Goal: Check status: Check status

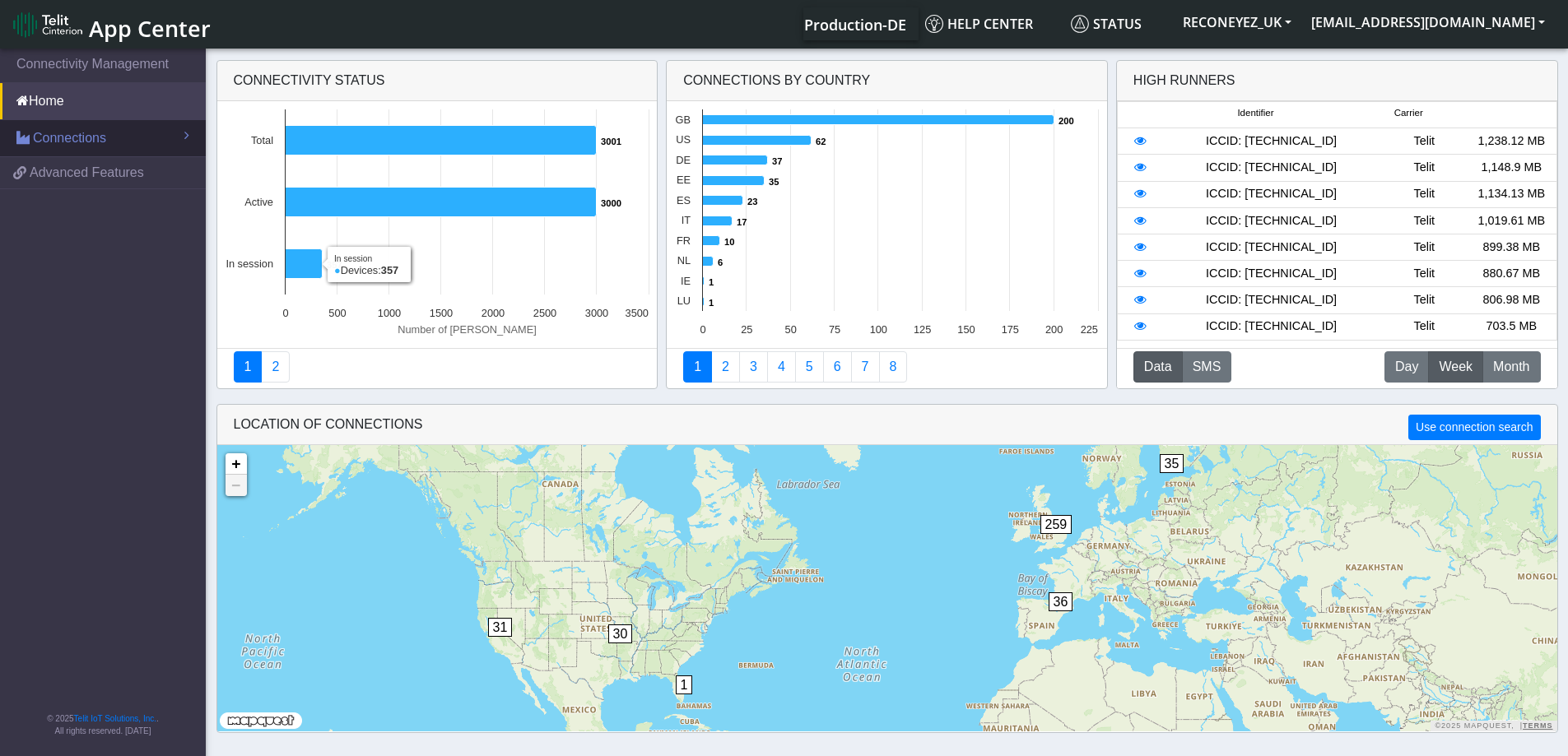
click at [127, 142] on link "Connections" at bounding box center [103, 138] width 205 height 37
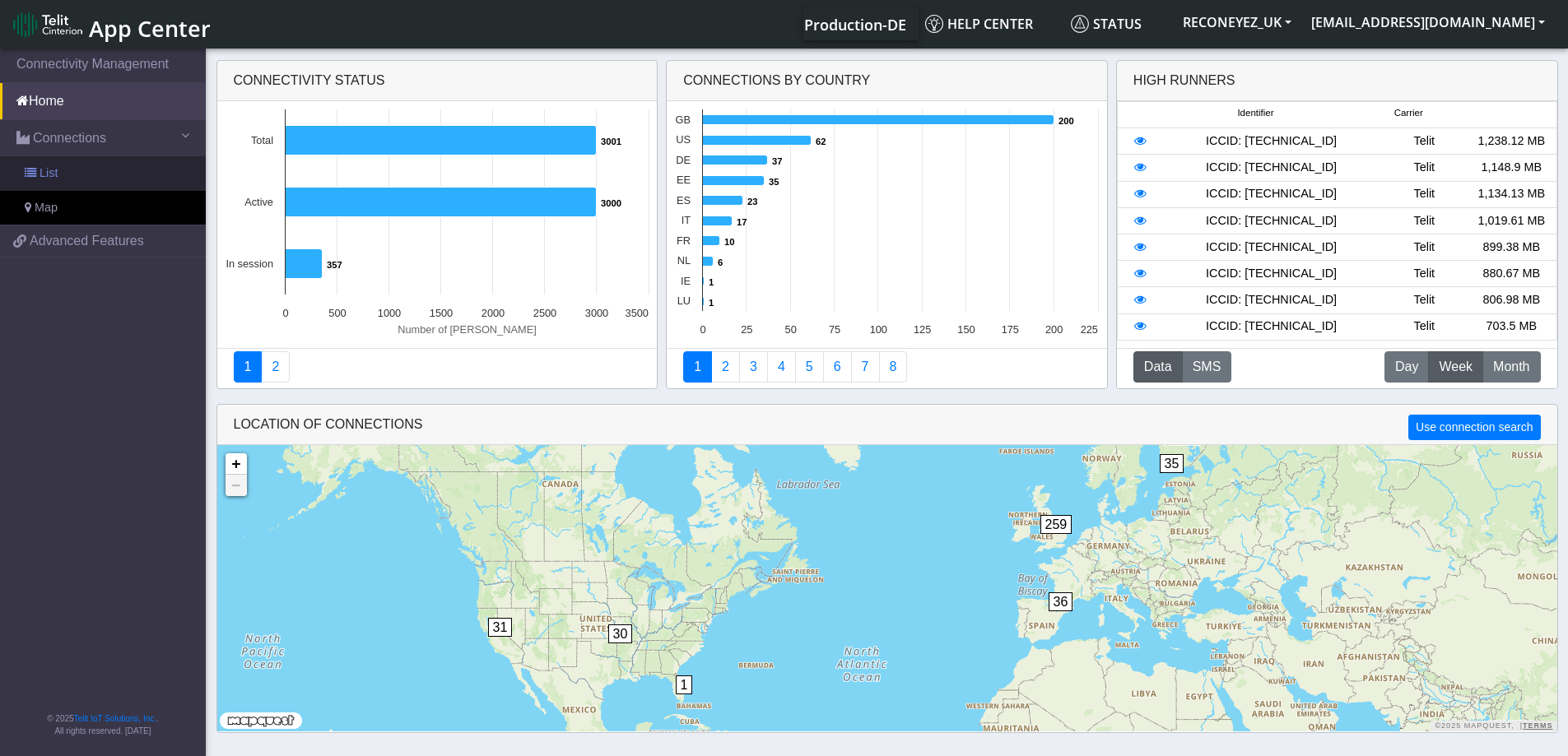
click at [87, 165] on link "List" at bounding box center [103, 174] width 205 height 35
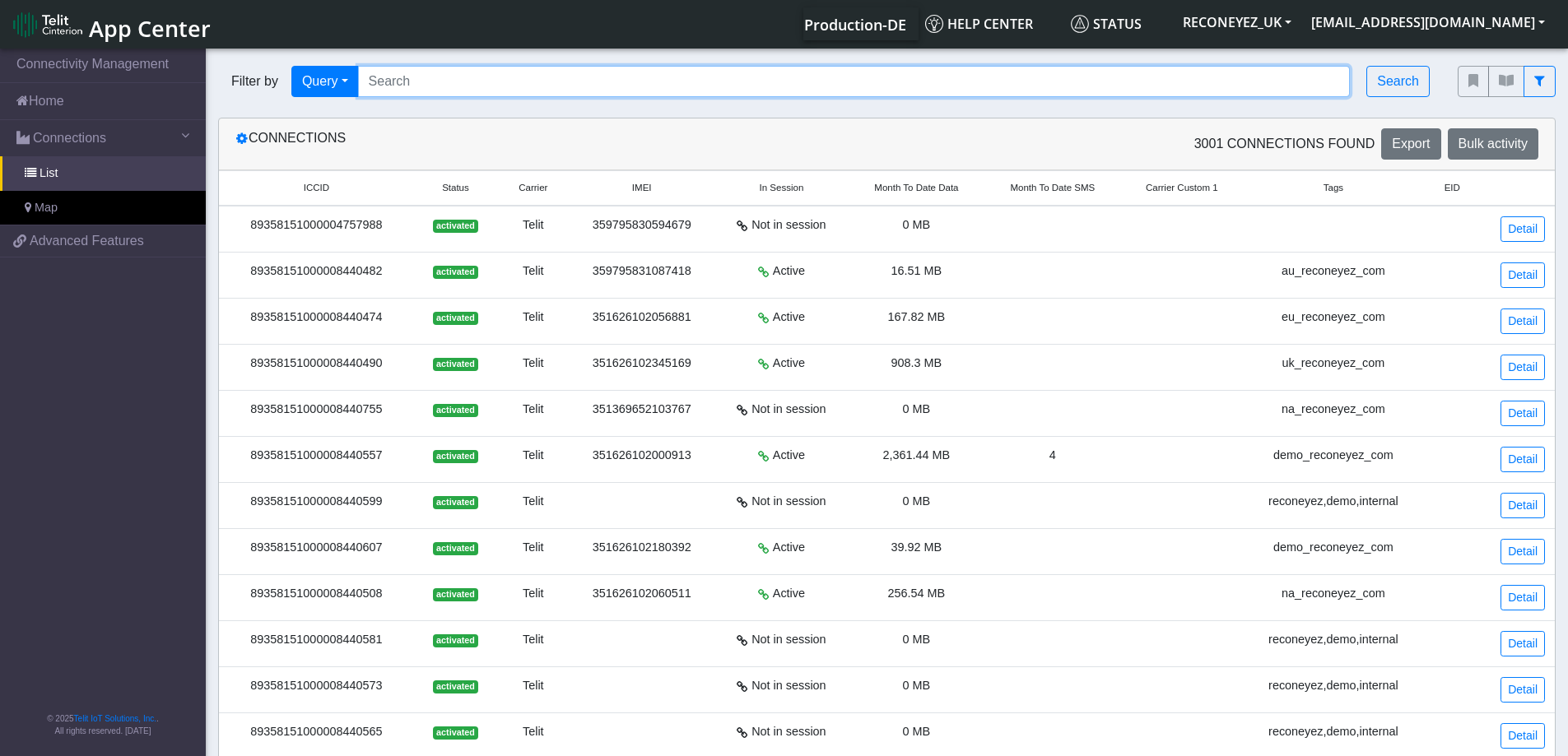
paste input "89358151000008421490"
type input "89358151000008421490"
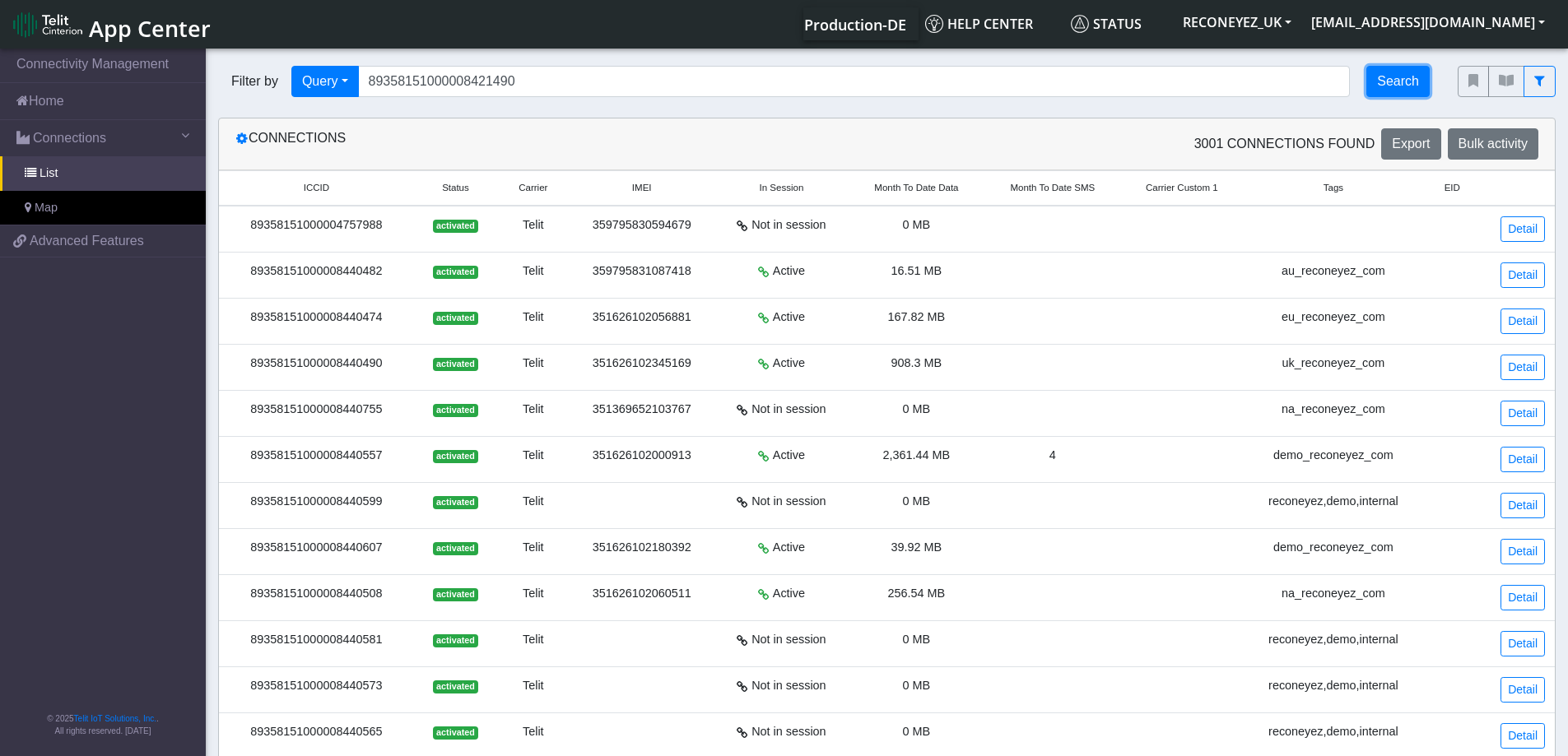
click at [1386, 77] on button "Search" at bounding box center [1397, 82] width 63 height 31
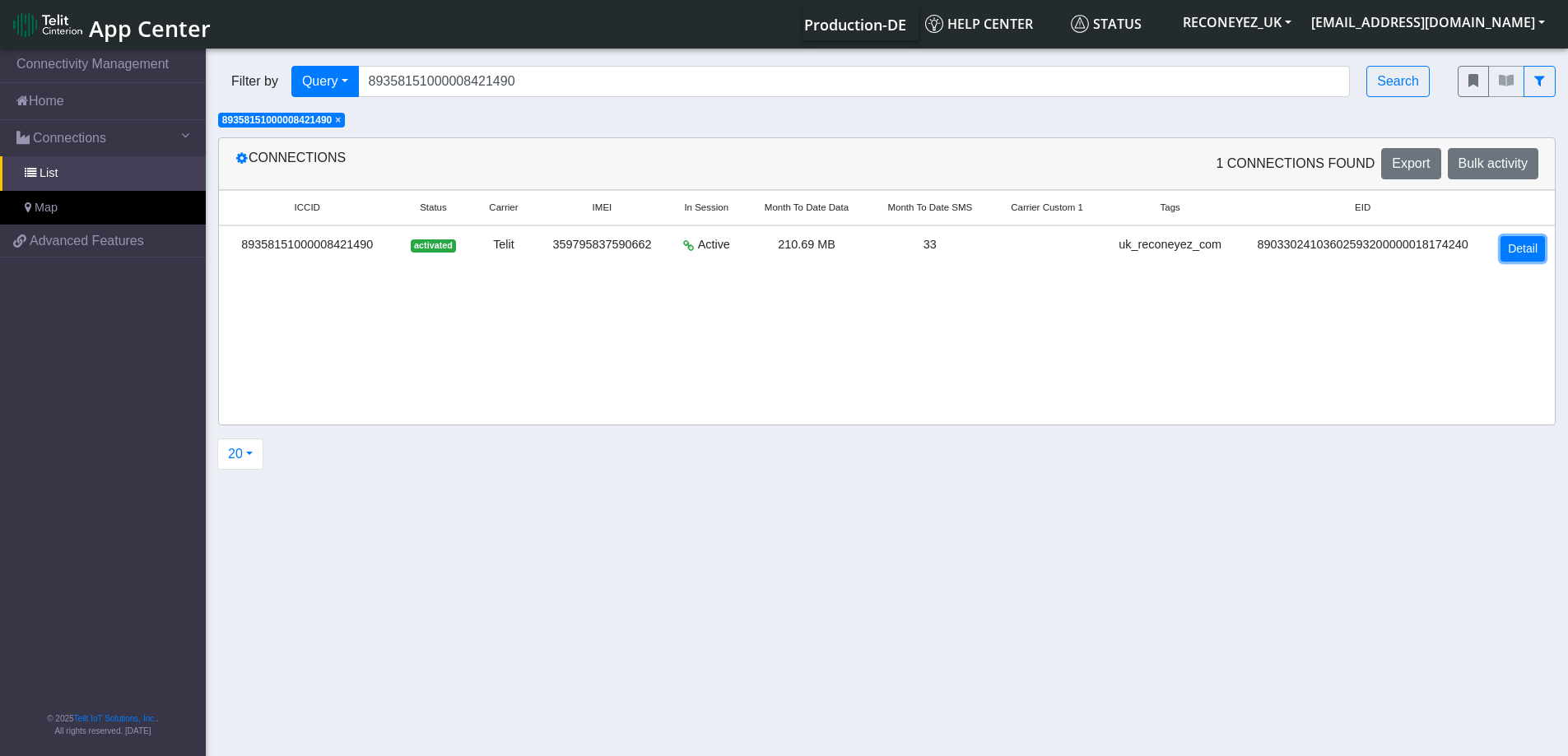
click at [1518, 248] on link "Detail" at bounding box center [1523, 249] width 44 height 26
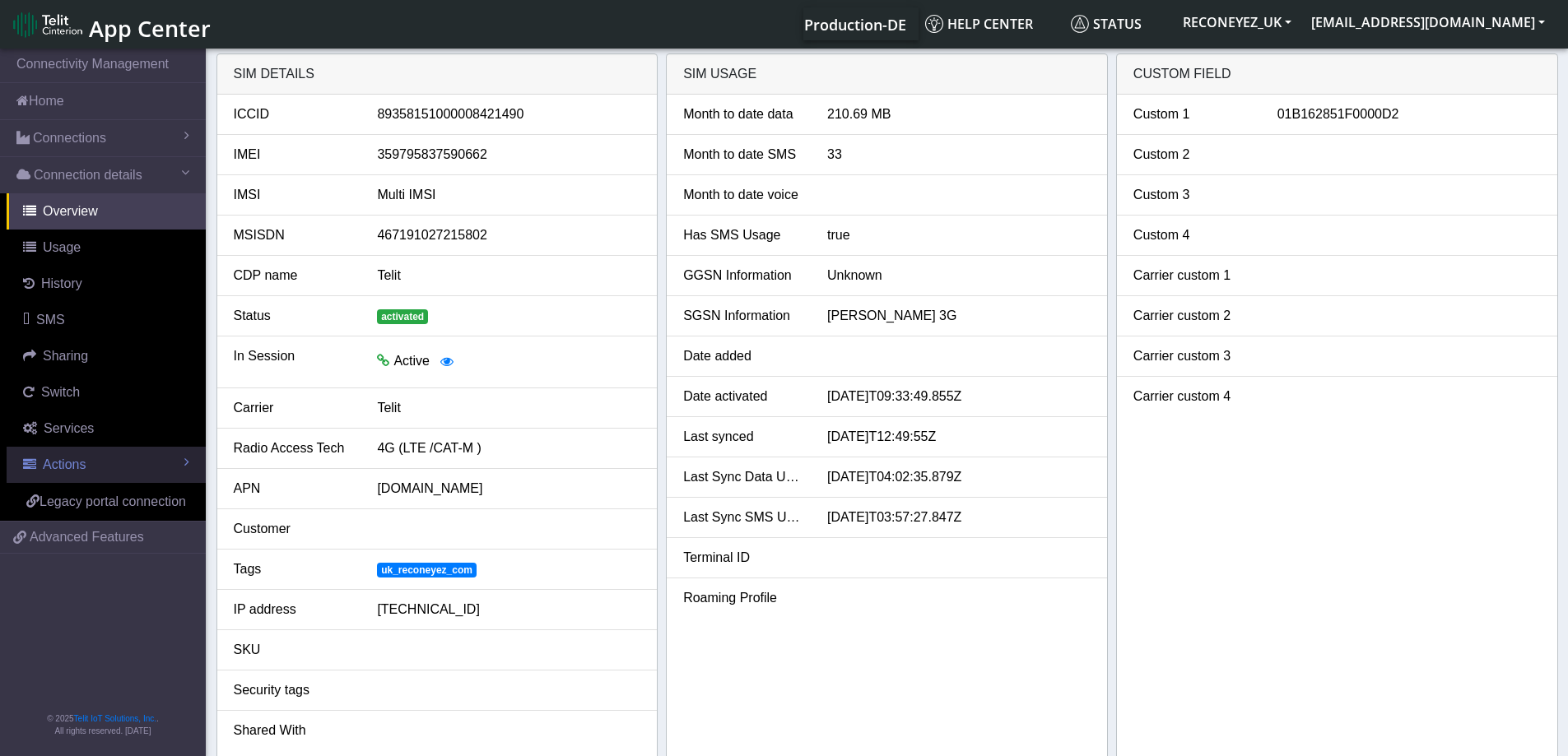
click at [52, 462] on span "Actions" at bounding box center [64, 464] width 43 height 14
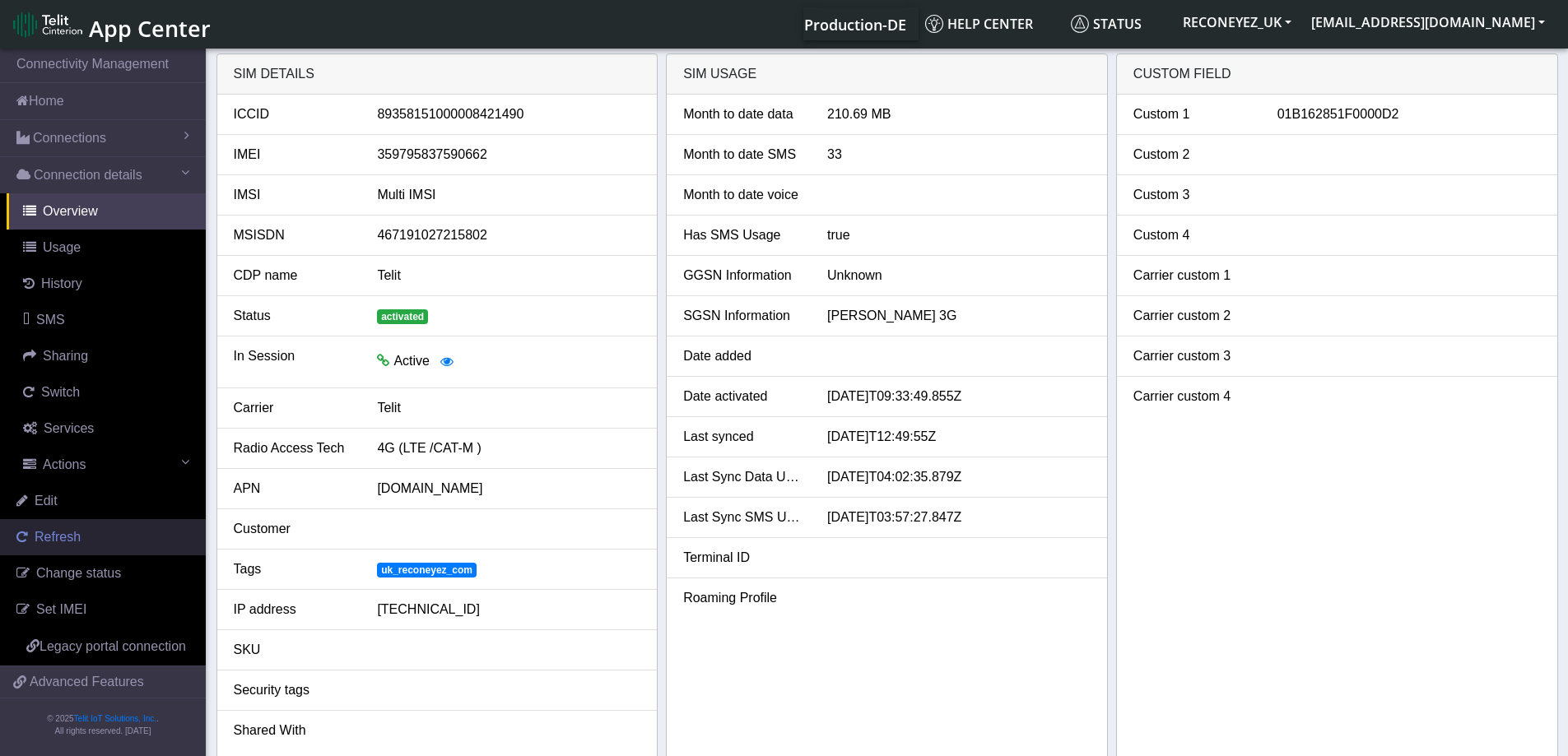
click at [50, 536] on span "Refresh" at bounding box center [58, 536] width 46 height 14
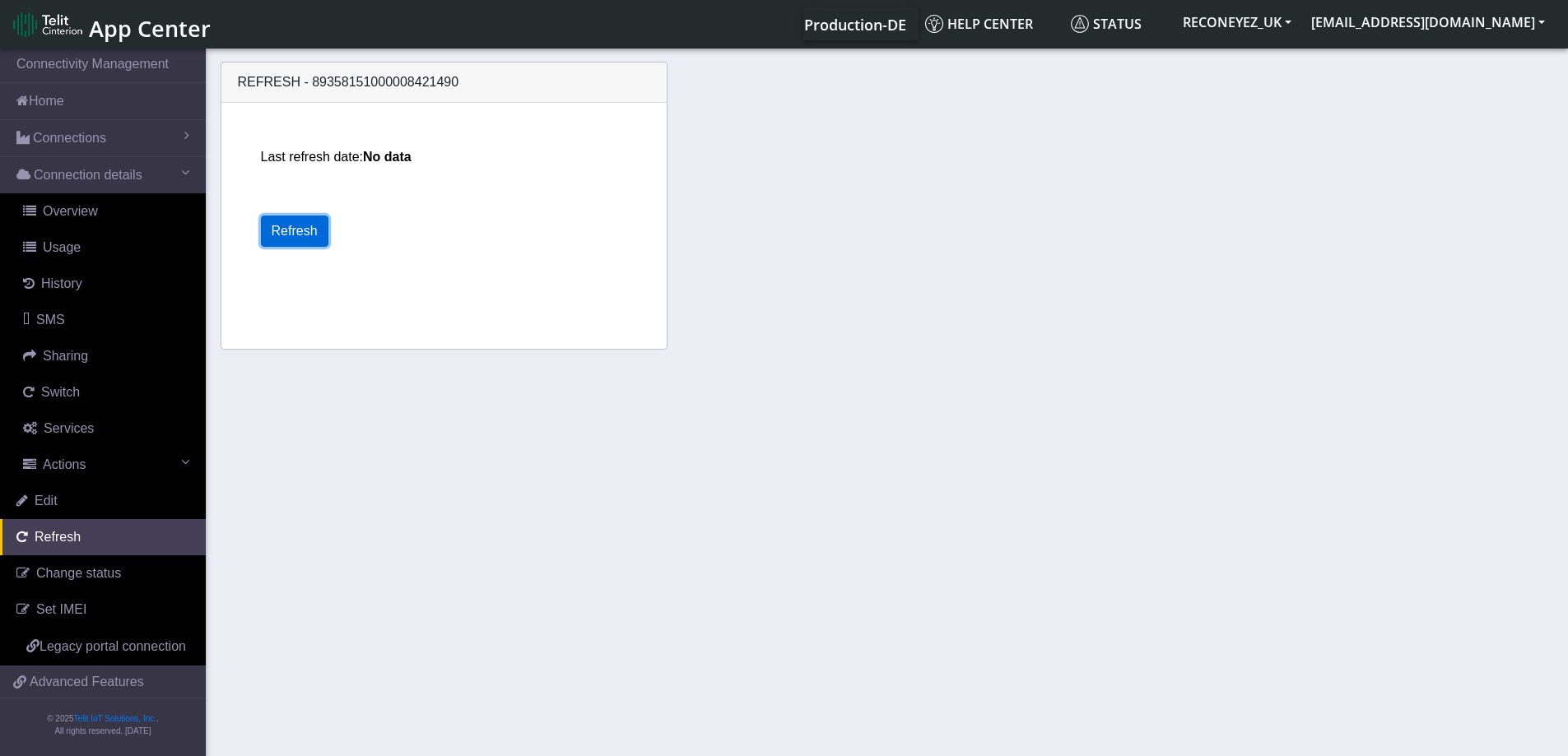
click at [315, 229] on button "Refresh" at bounding box center [295, 231] width 68 height 31
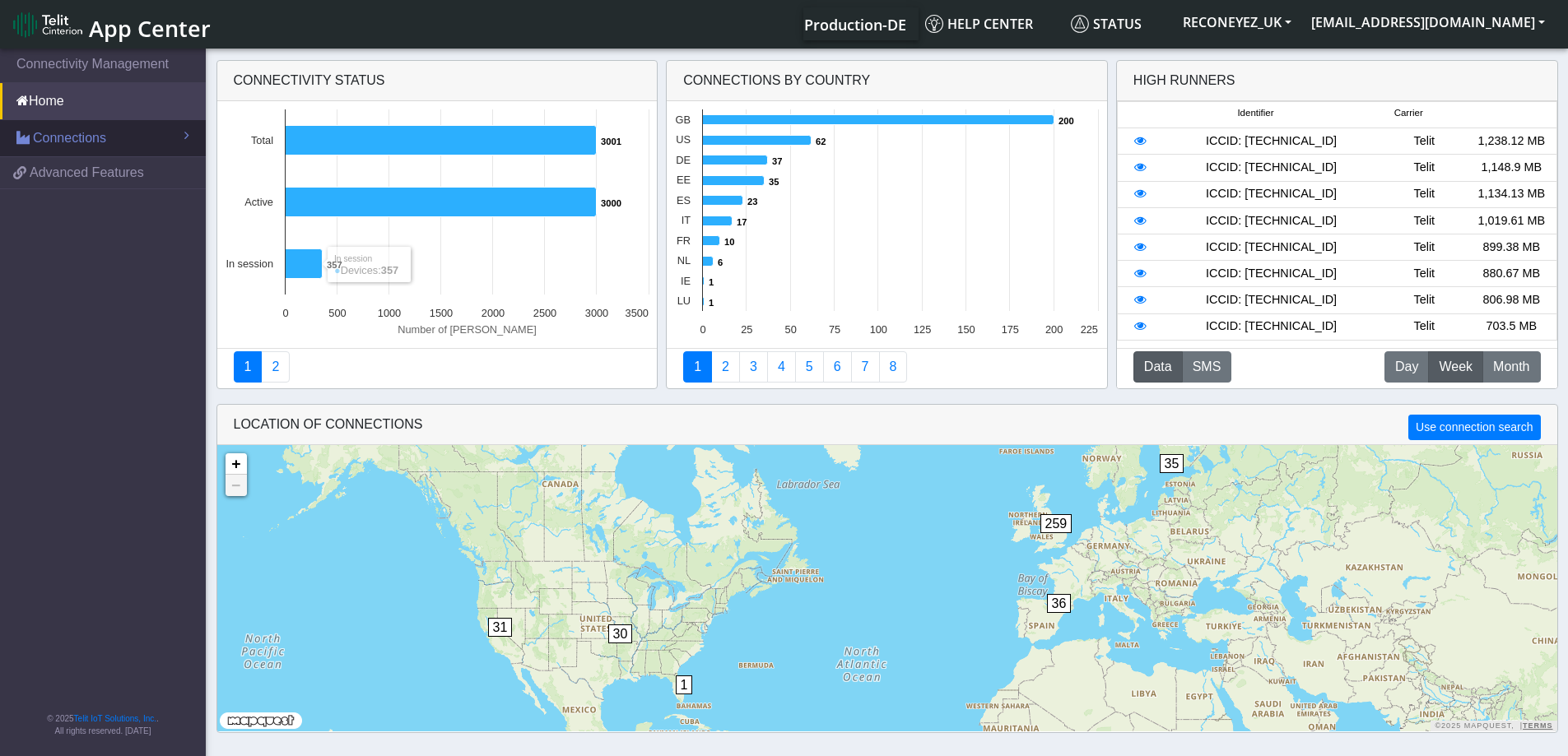
click at [107, 146] on link "Connections" at bounding box center [103, 138] width 205 height 37
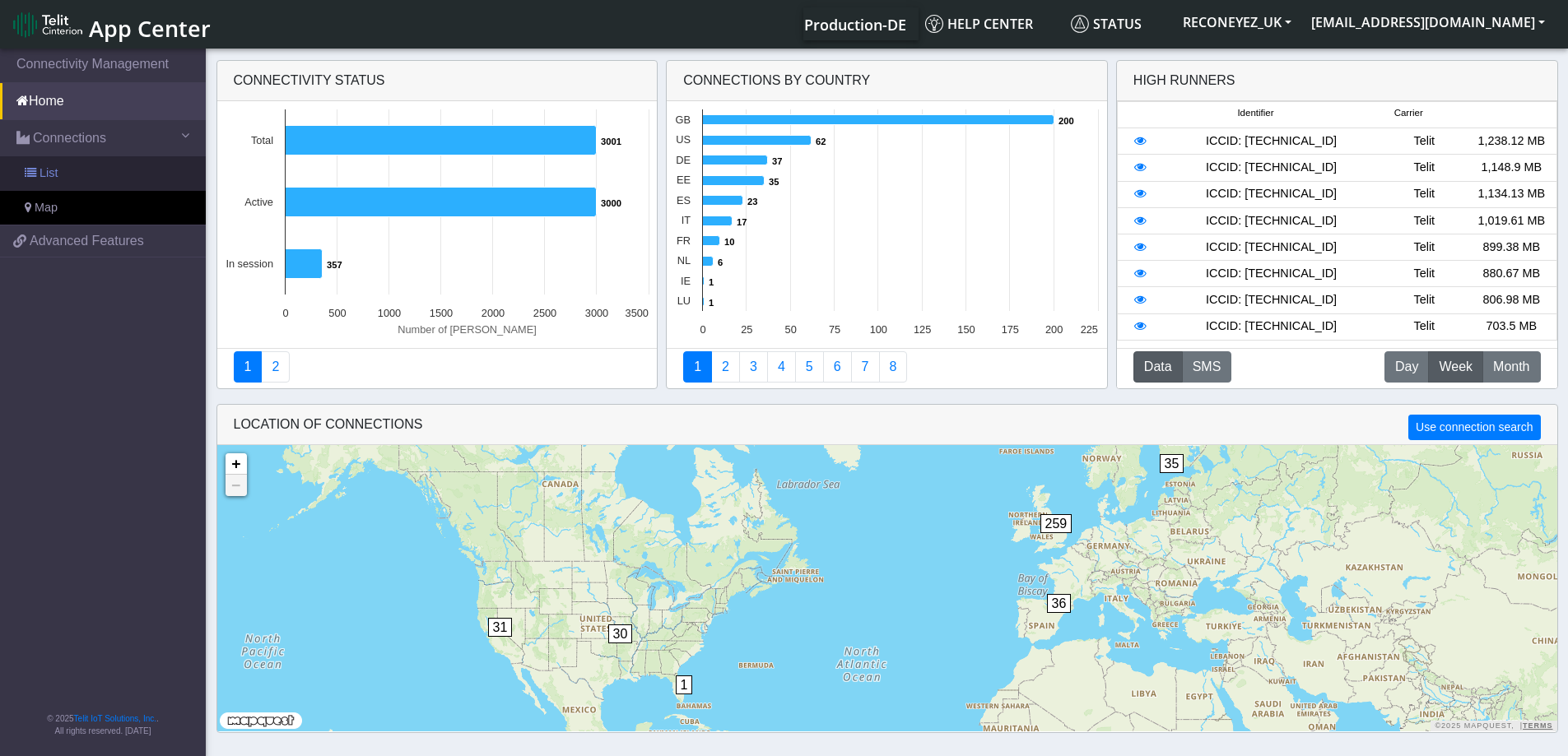
click at [102, 183] on link "List" at bounding box center [103, 174] width 205 height 35
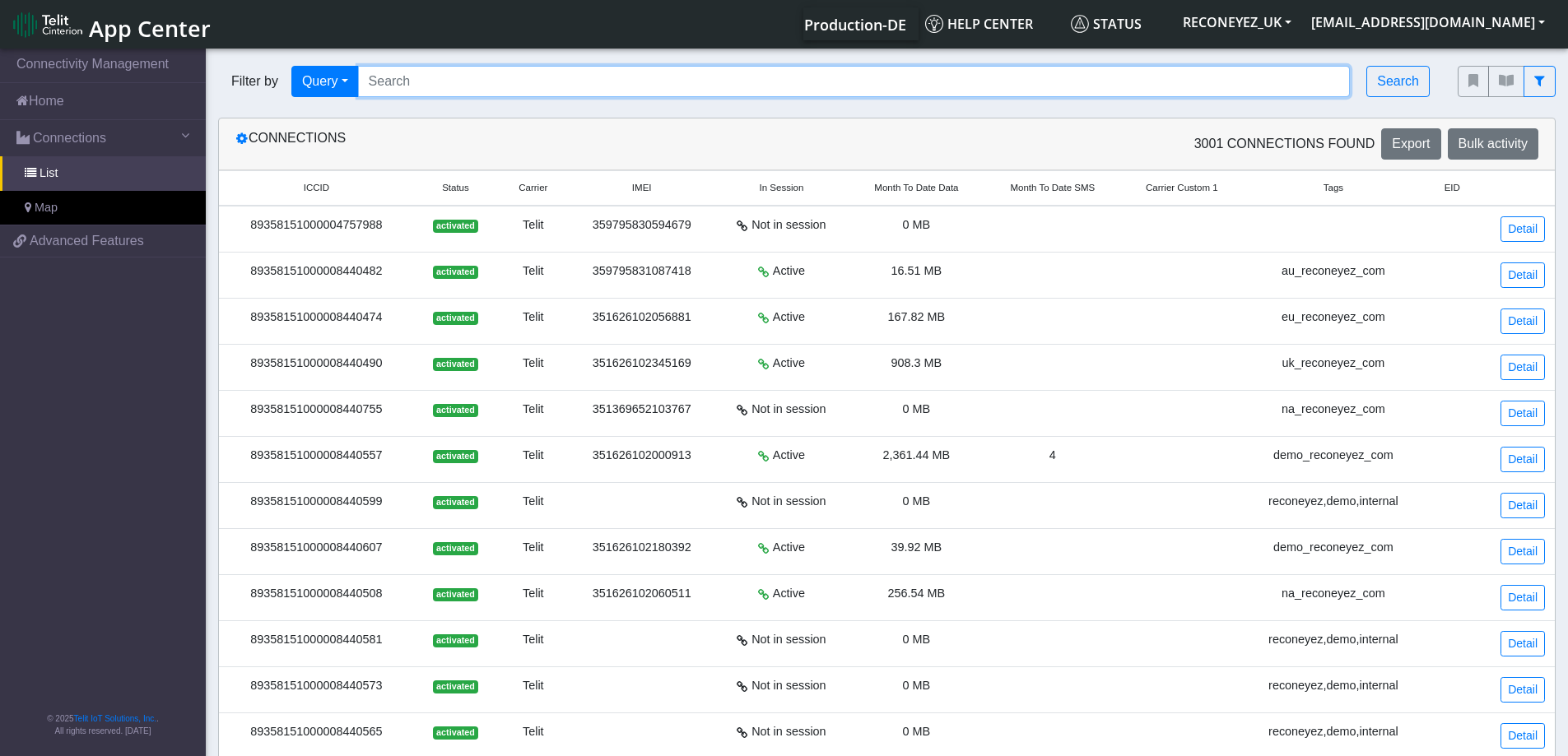
paste input "89358151000008421490"
type input "89358151000008421490"
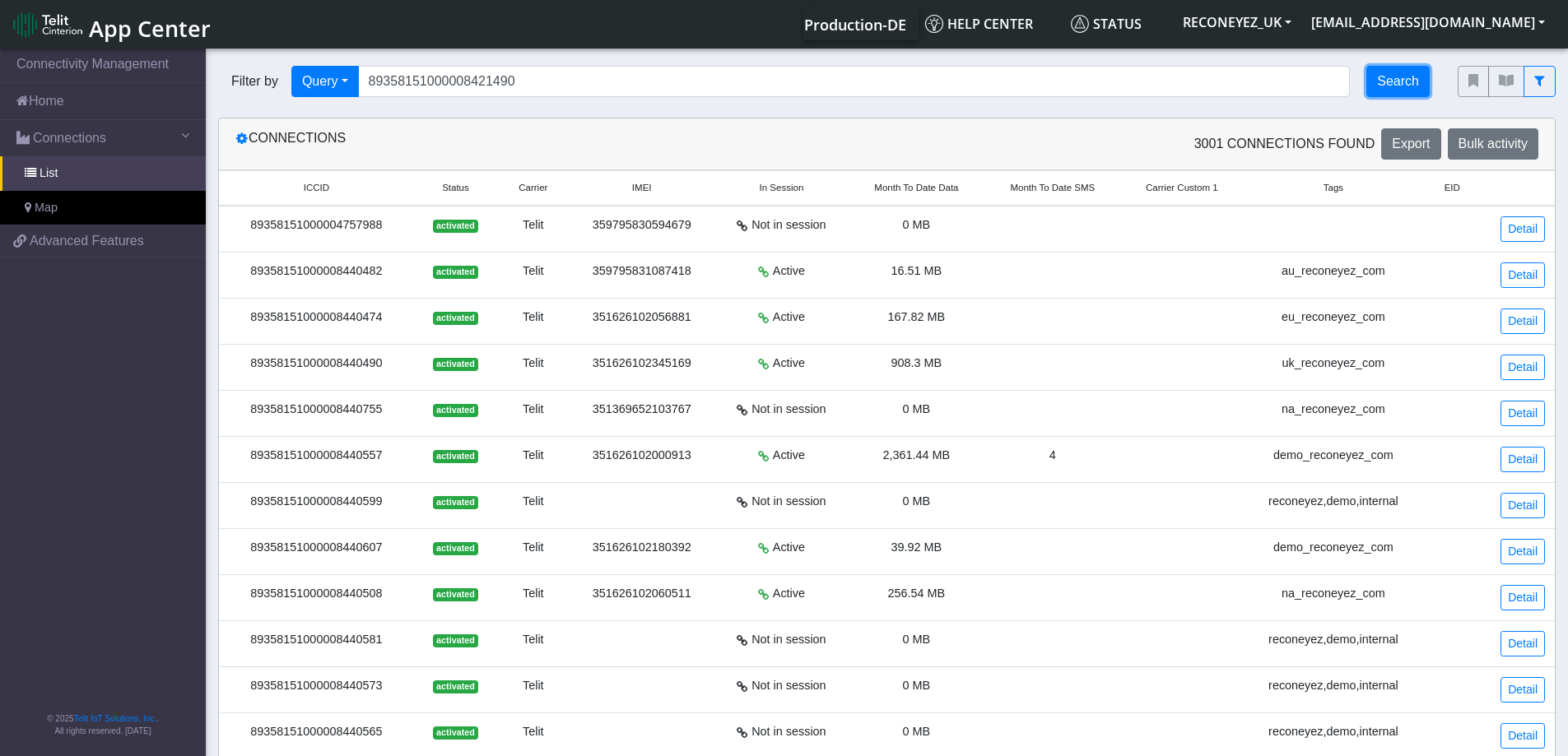
click at [1401, 93] on button "Search" at bounding box center [1397, 82] width 63 height 31
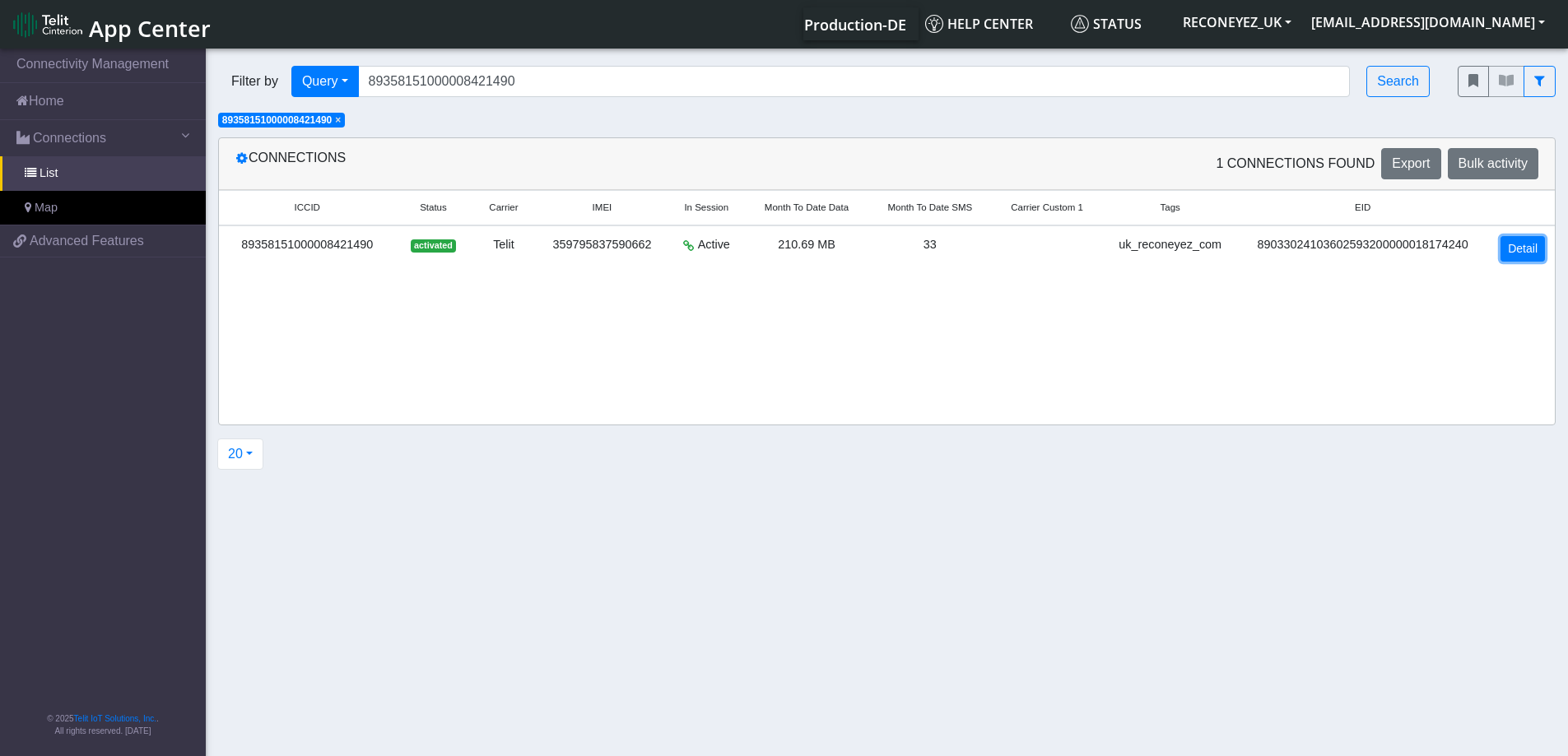
click at [1525, 248] on link "Detail" at bounding box center [1523, 249] width 44 height 26
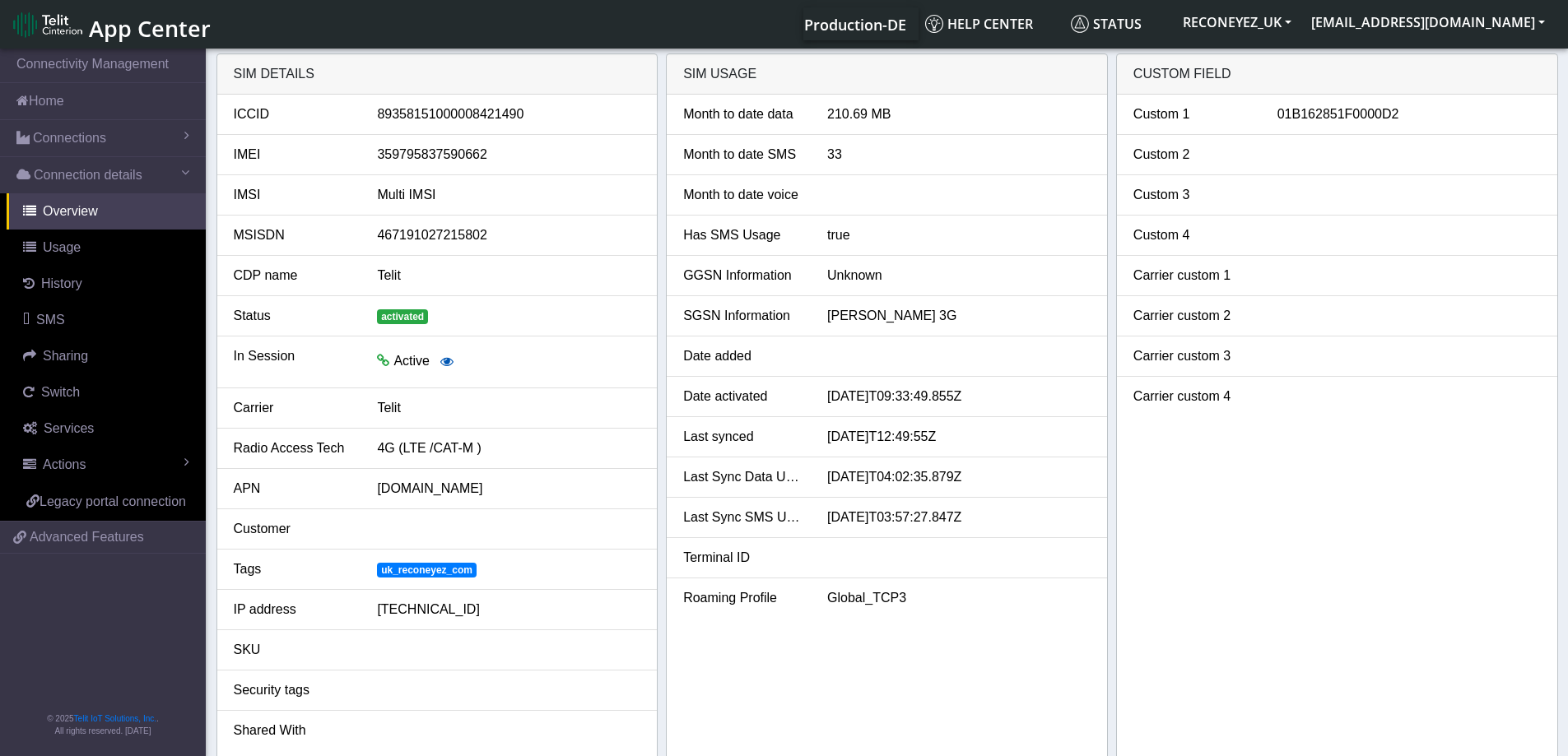
click at [449, 370] on button "button" at bounding box center [447, 362] width 35 height 31
click at [444, 362] on icon "button" at bounding box center [447, 361] width 13 height 13
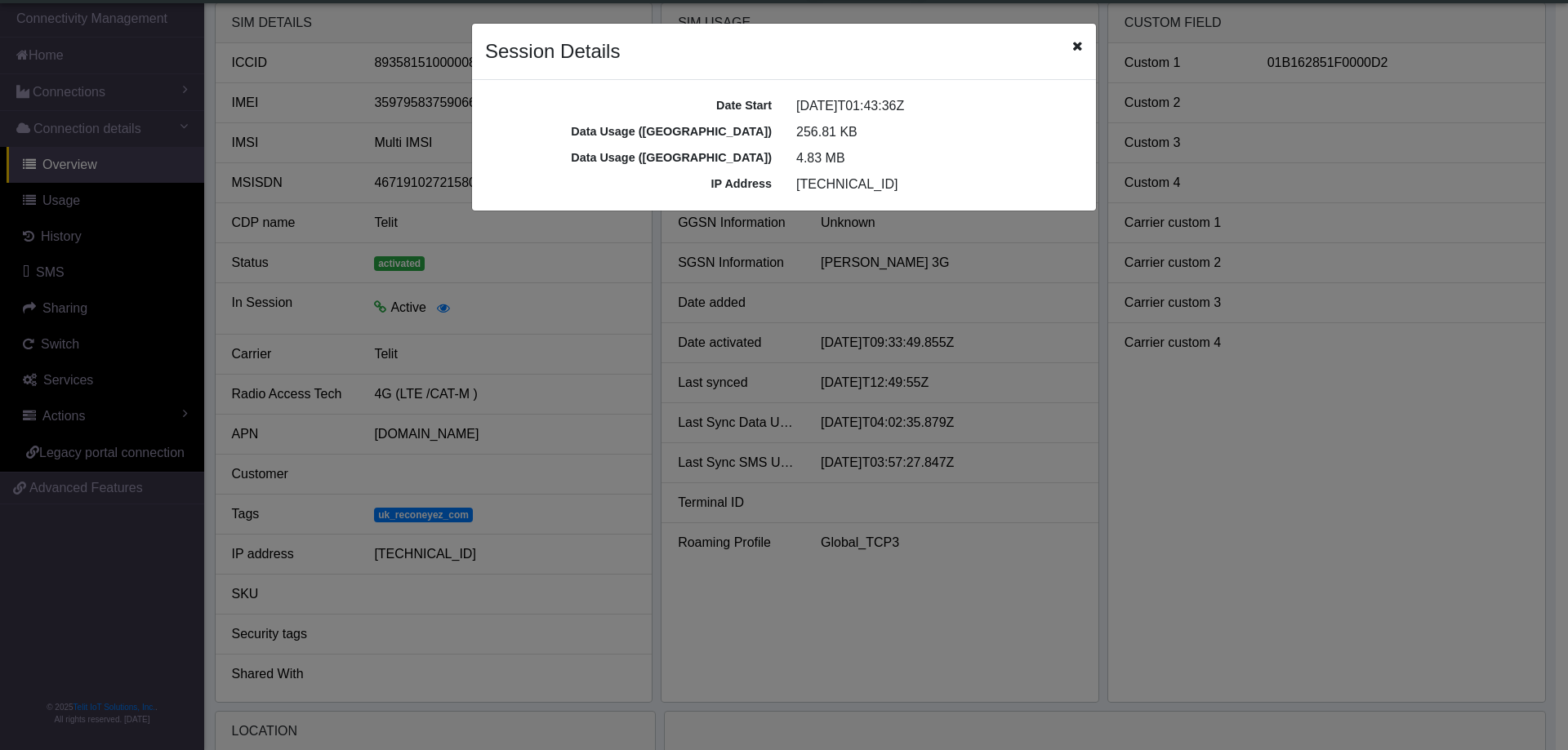
click at [1082, 52] on icon "Close" at bounding box center [1078, 45] width 11 height 13
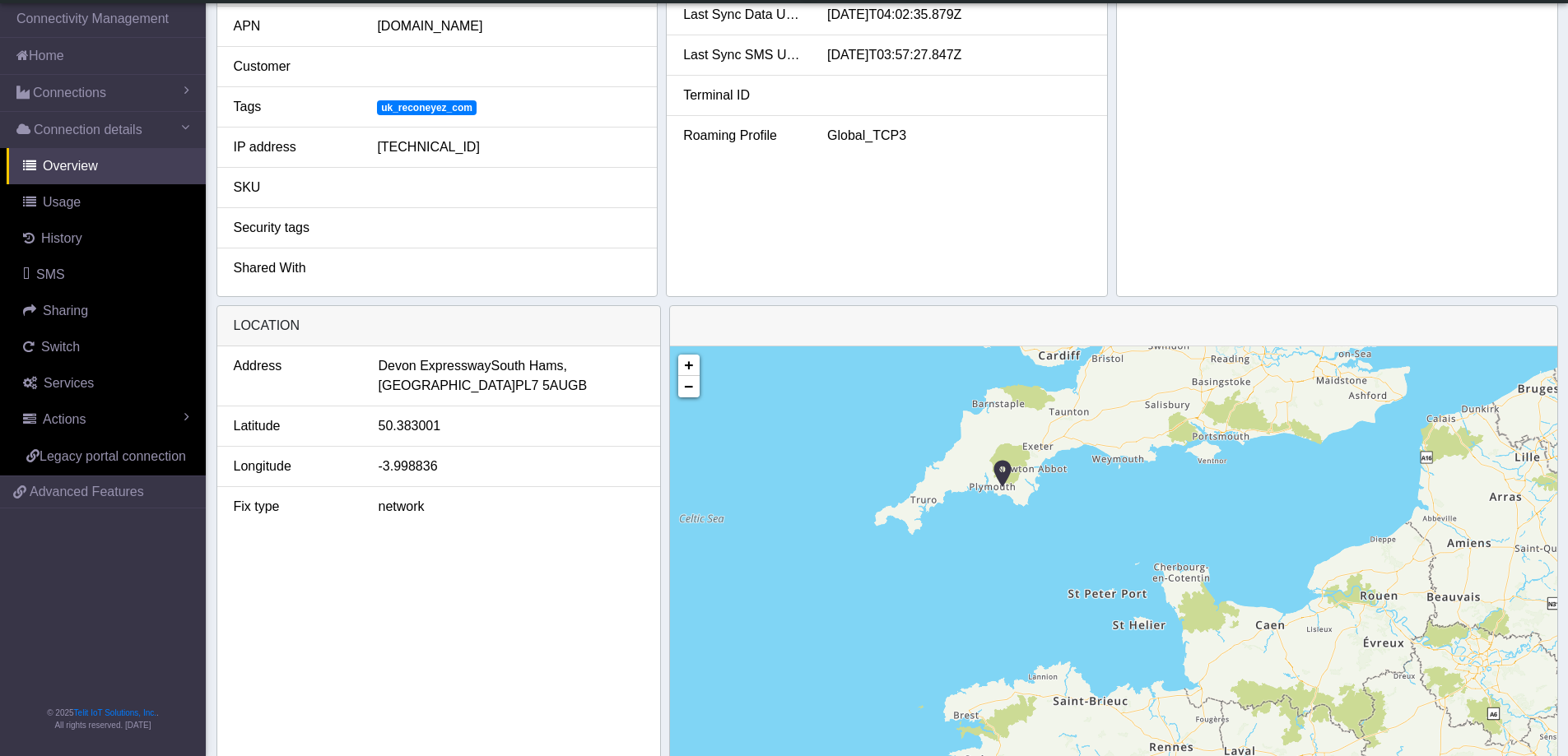
scroll to position [501, 0]
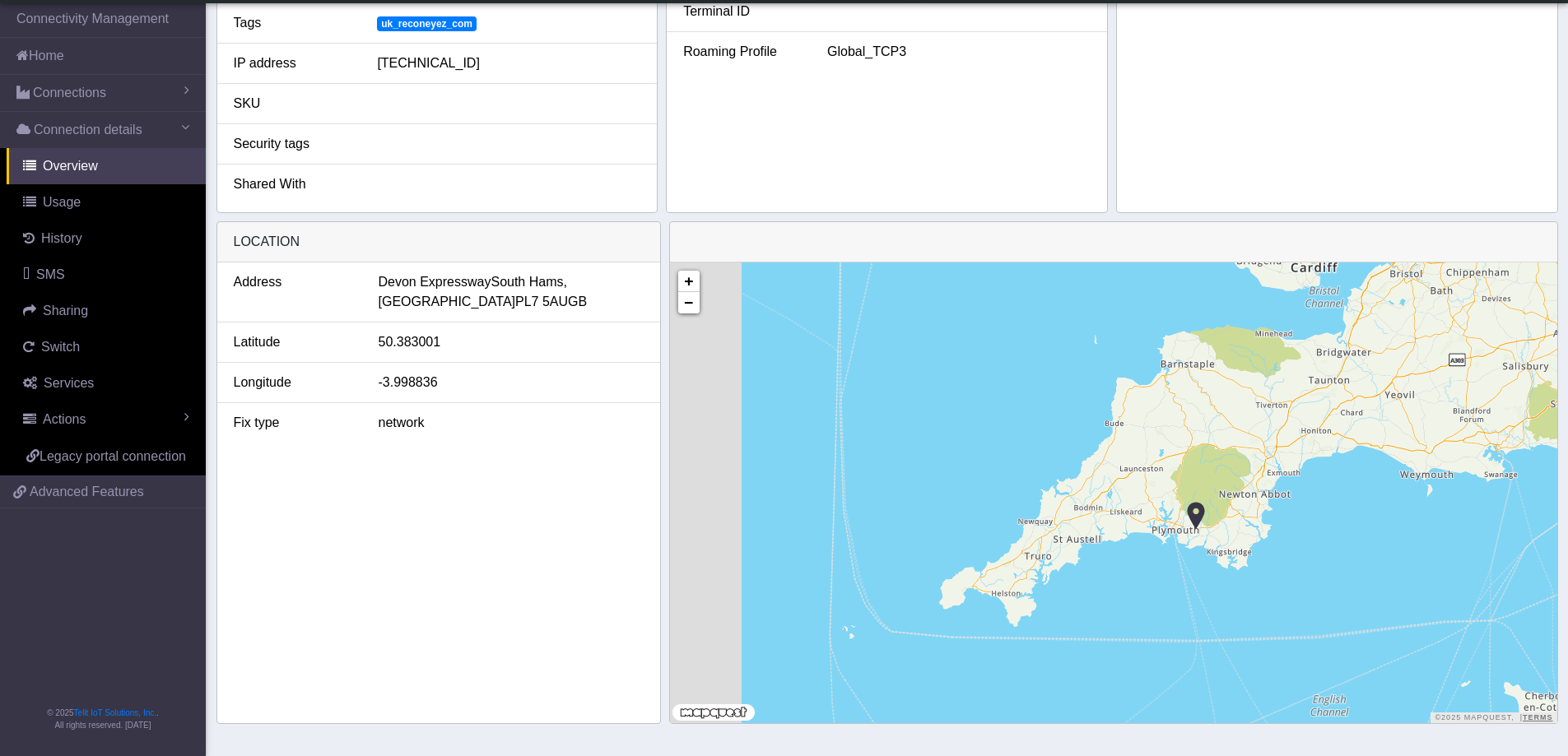
drag, startPoint x: 1070, startPoint y: 421, endPoint x: 1414, endPoint y: 649, distance: 412.7
click at [1414, 649] on div "+ − ©2025 MapQuest, | Terms" at bounding box center [1114, 492] width 888 height 461
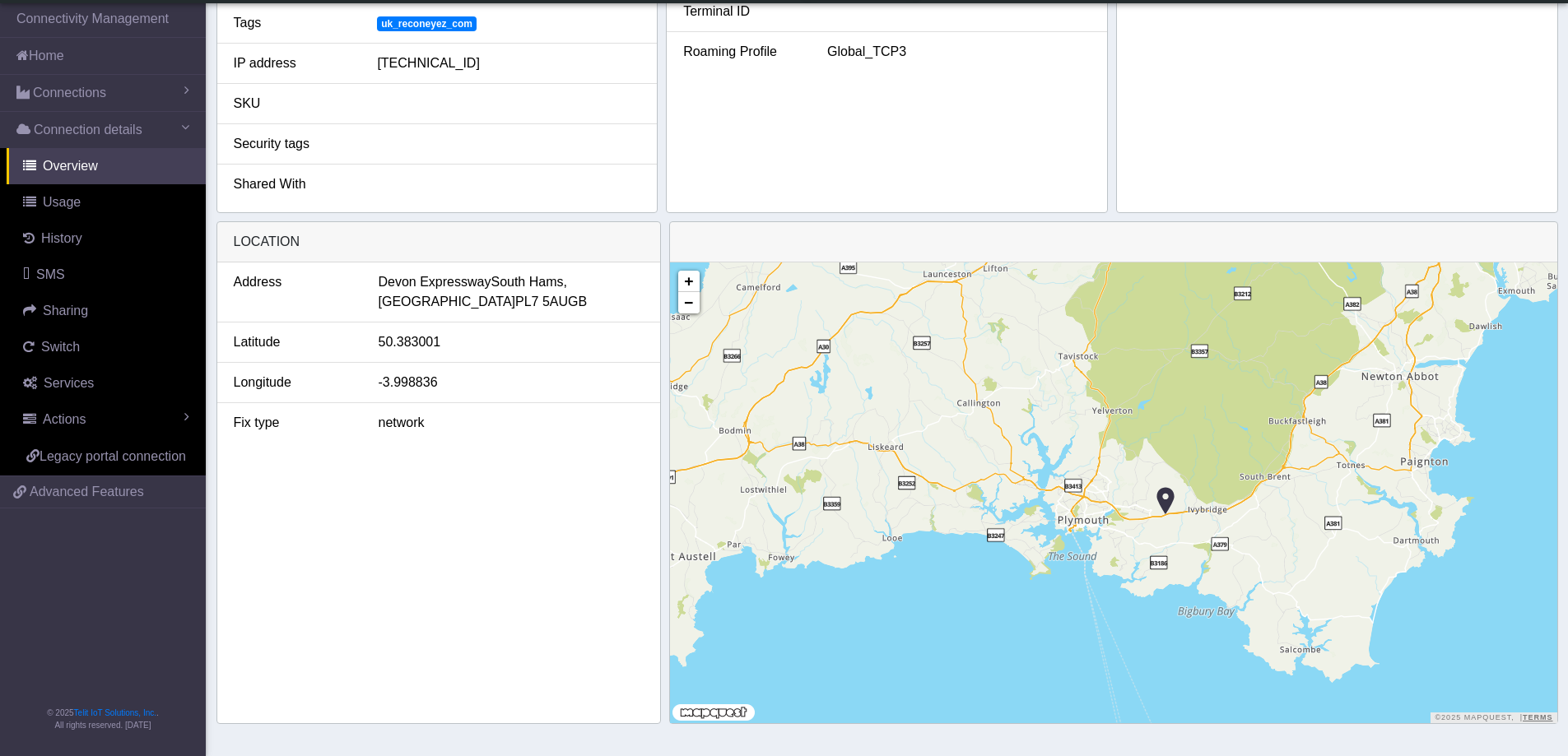
drag, startPoint x: 1198, startPoint y: 498, endPoint x: 1423, endPoint y: 654, distance: 273.8
click at [1423, 654] on div "+ − ©2025 MapQuest, | Terms" at bounding box center [1114, 492] width 888 height 461
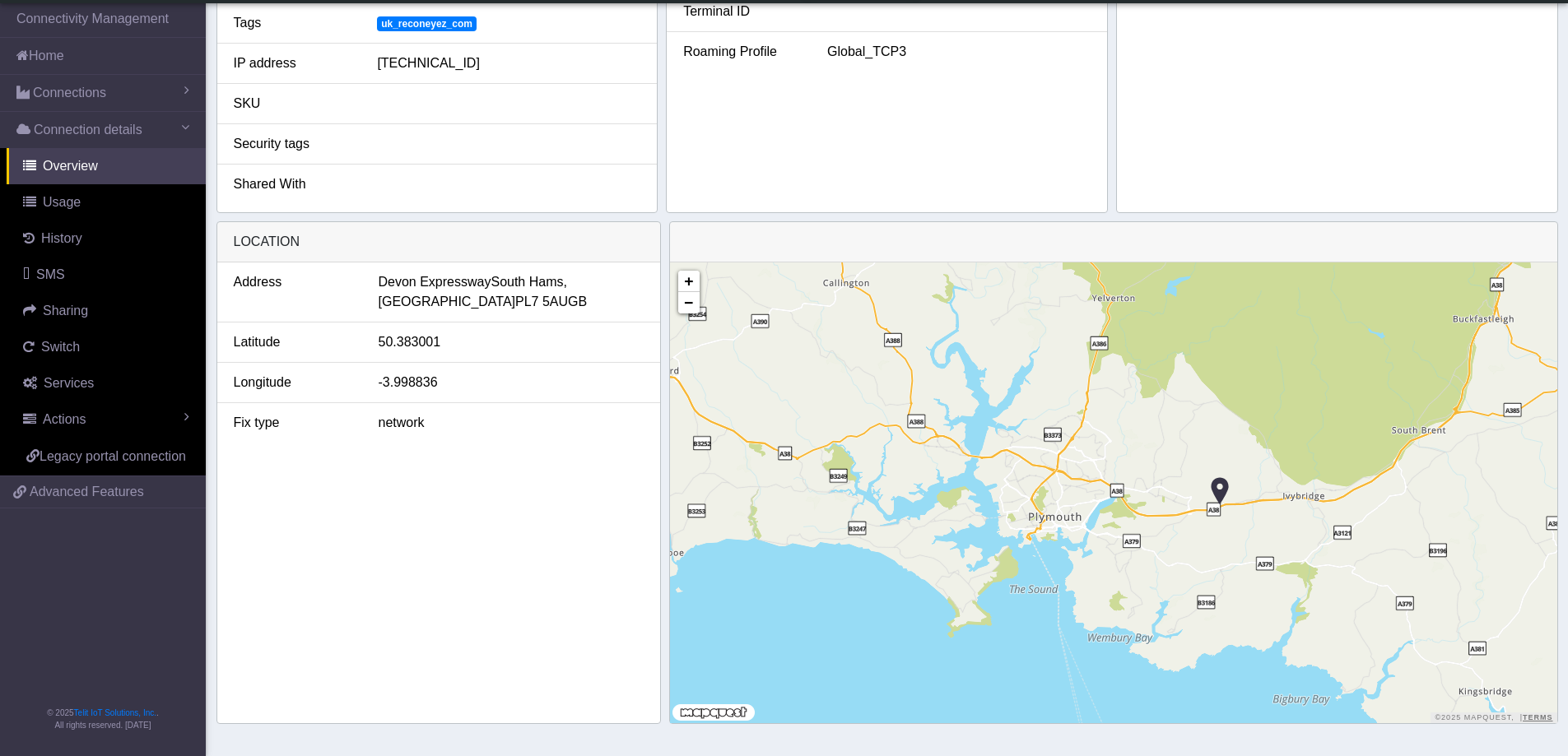
drag, startPoint x: 1171, startPoint y: 528, endPoint x: 1492, endPoint y: 519, distance: 321.1
click at [1492, 519] on div "+ − ©2025 MapQuest, | Terms" at bounding box center [1114, 492] width 888 height 461
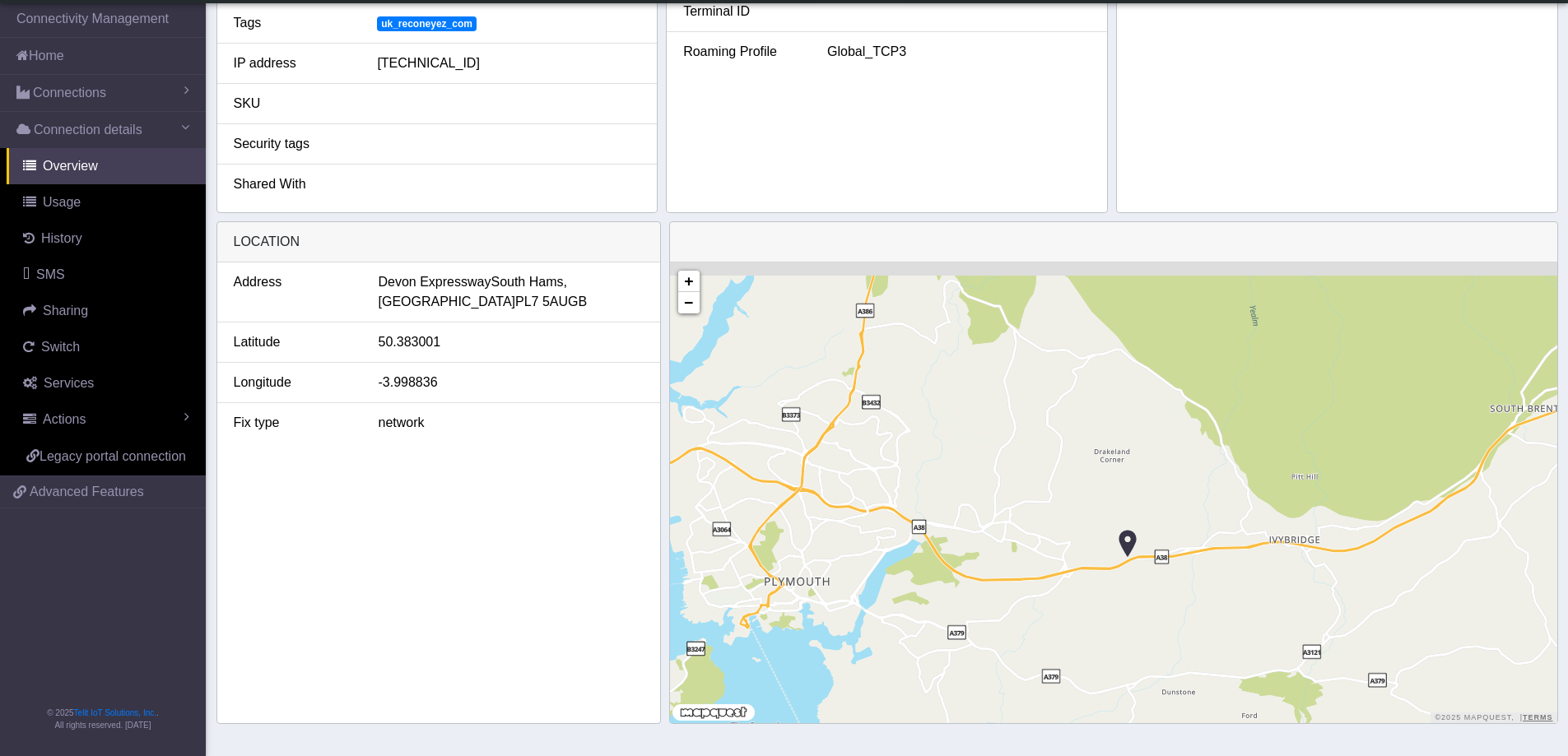
drag, startPoint x: 1206, startPoint y: 478, endPoint x: 1317, endPoint y: 617, distance: 177.9
click at [1317, 617] on div "+ − ©2025 MapQuest, | Terms" at bounding box center [1114, 492] width 888 height 461
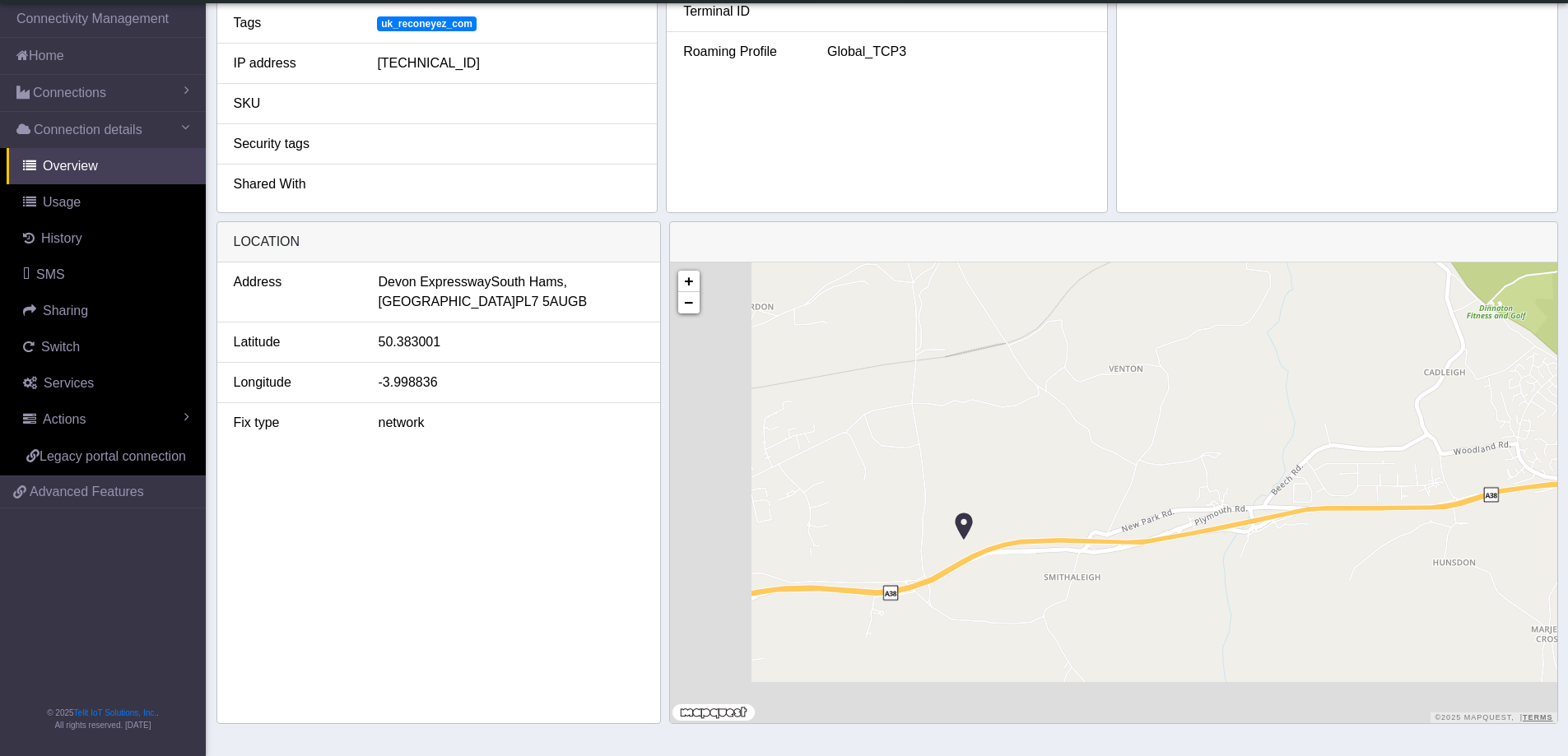
drag, startPoint x: 1226, startPoint y: 577, endPoint x: 1503, endPoint y: 519, distance: 283.0
click at [1503, 519] on div "+ − ©2025 MapQuest, | Terms" at bounding box center [1114, 492] width 888 height 461
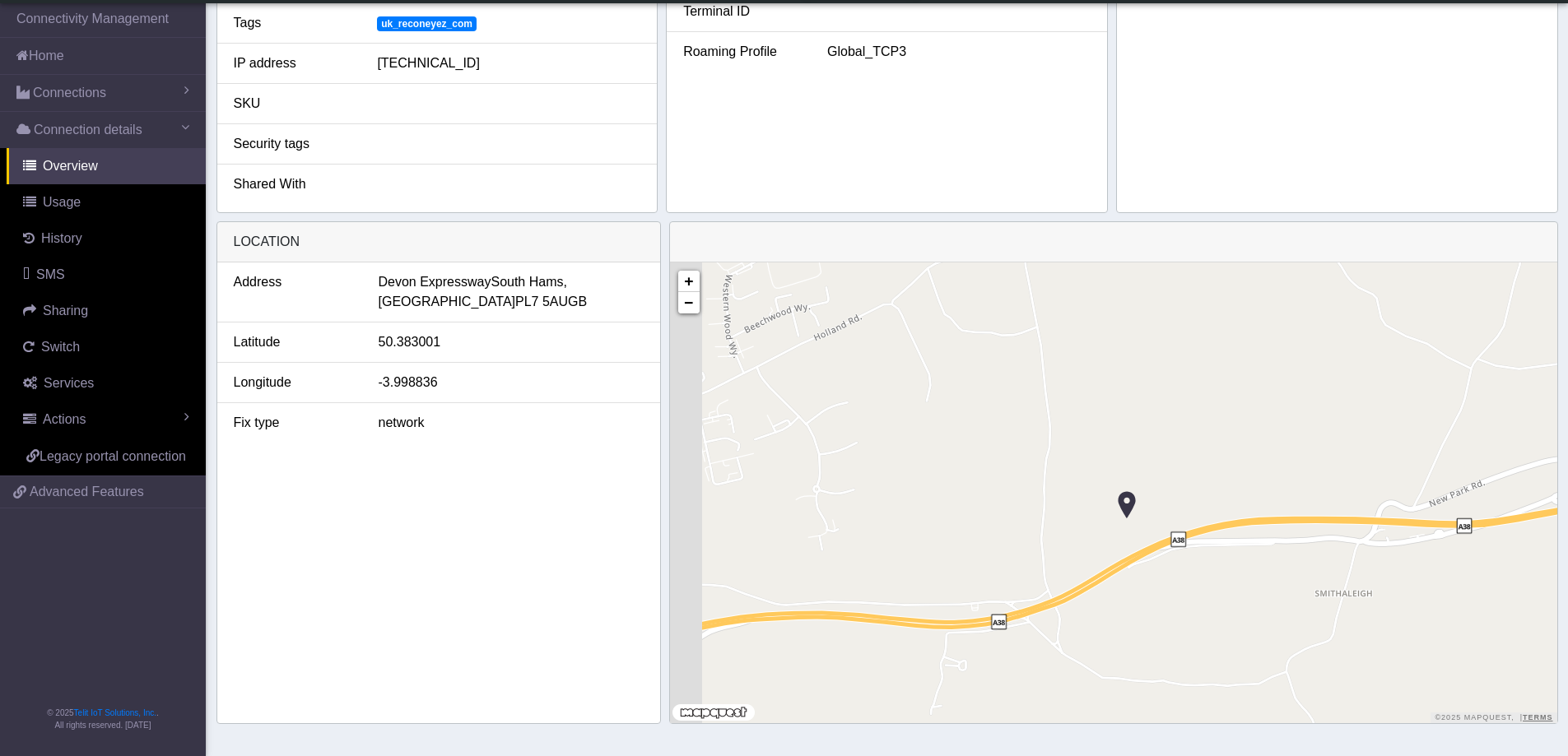
drag, startPoint x: 1176, startPoint y: 536, endPoint x: 1692, endPoint y: 500, distance: 517.3
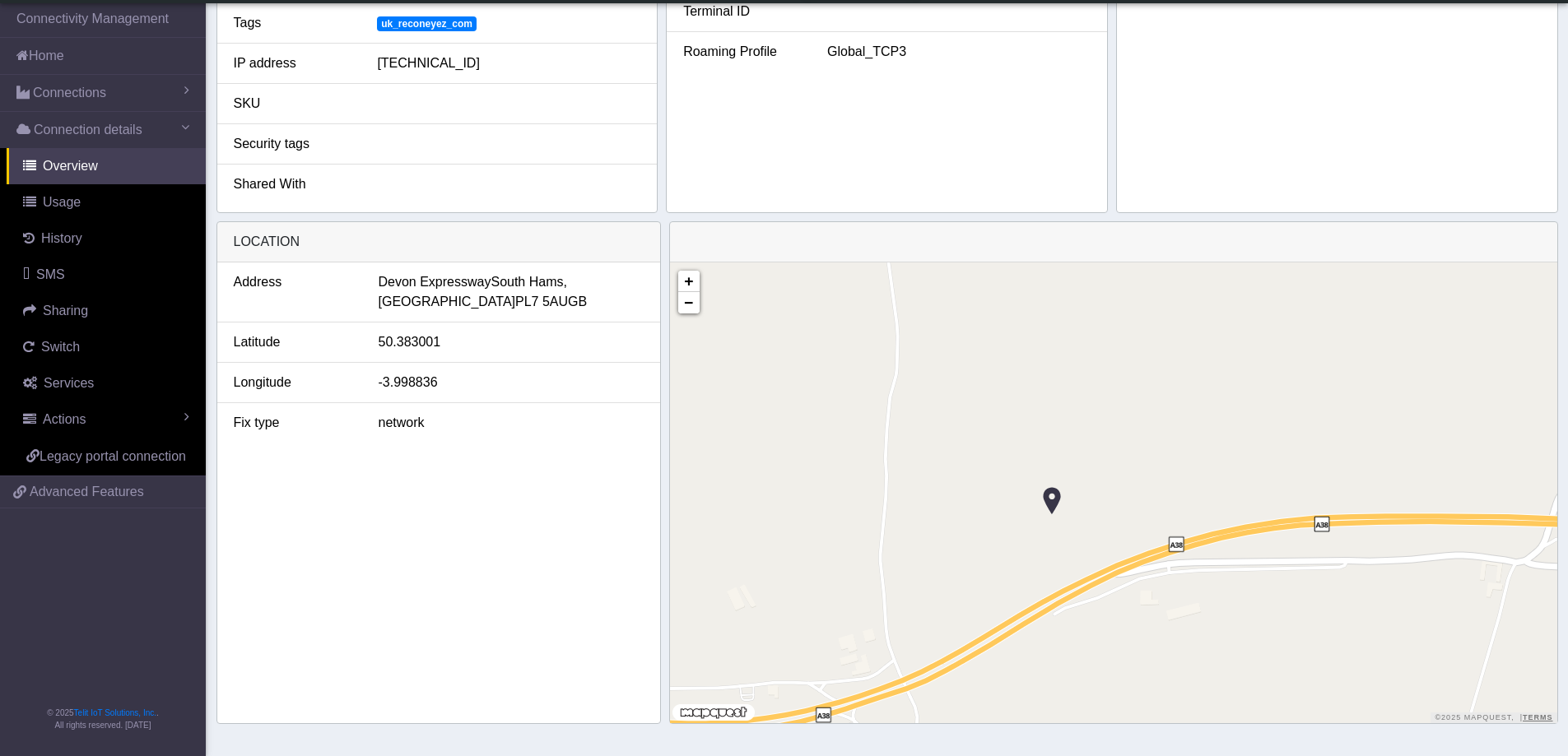
drag, startPoint x: 1206, startPoint y: 511, endPoint x: 1326, endPoint y: 518, distance: 120.2
click at [1326, 518] on div "+ − ©2025 MapQuest, | Terms" at bounding box center [1114, 492] width 888 height 461
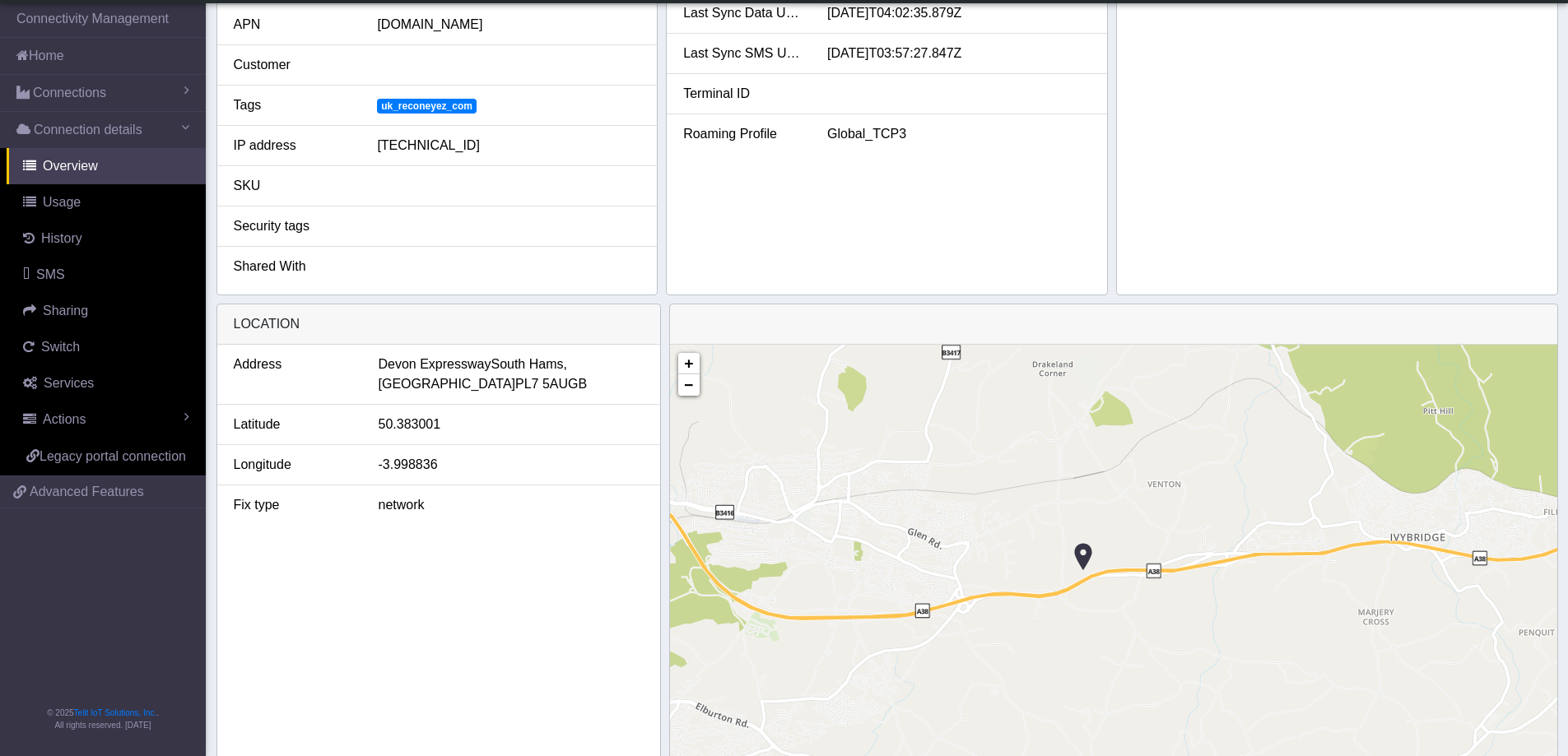
scroll to position [172, 0]
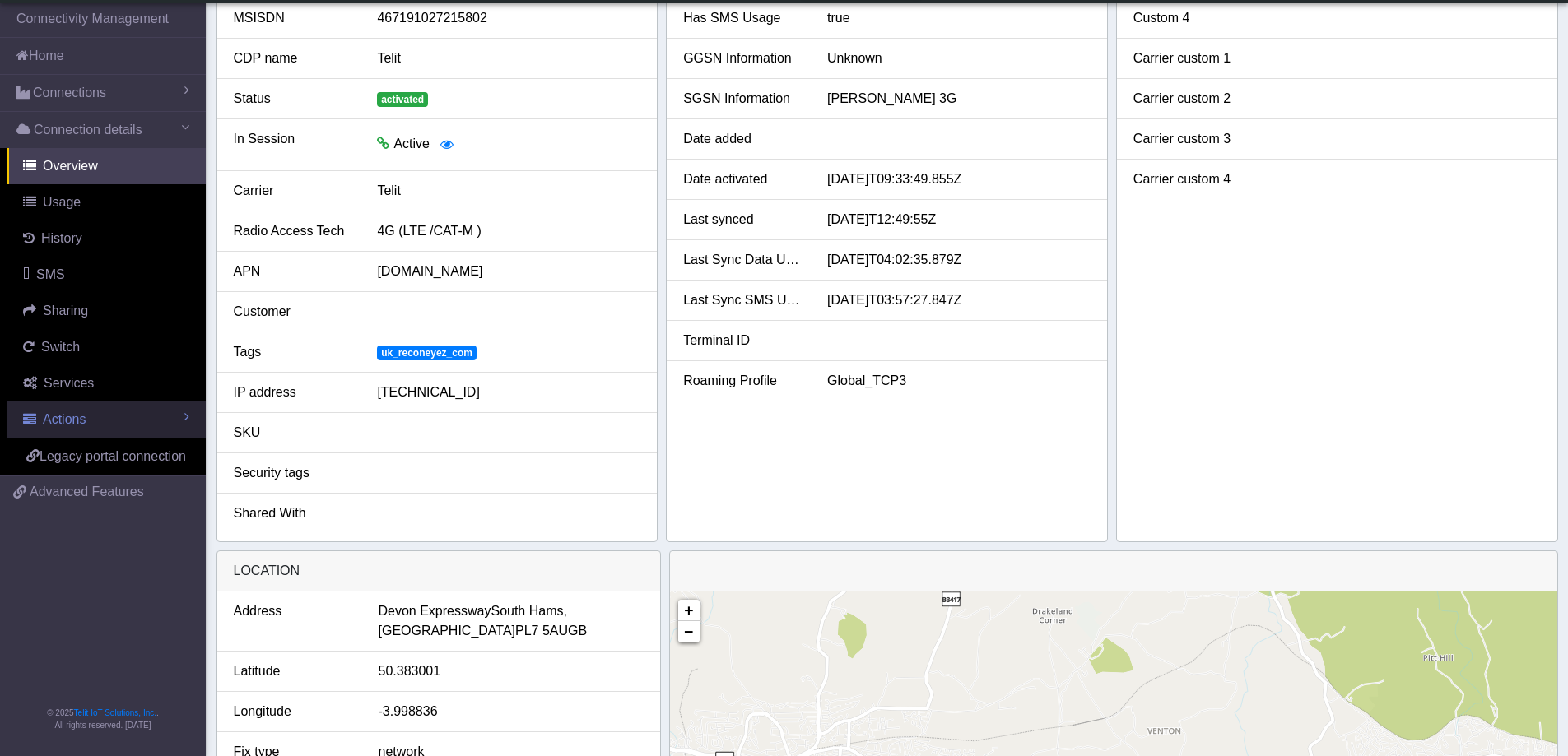
click at [83, 420] on span "Actions" at bounding box center [64, 419] width 43 height 14
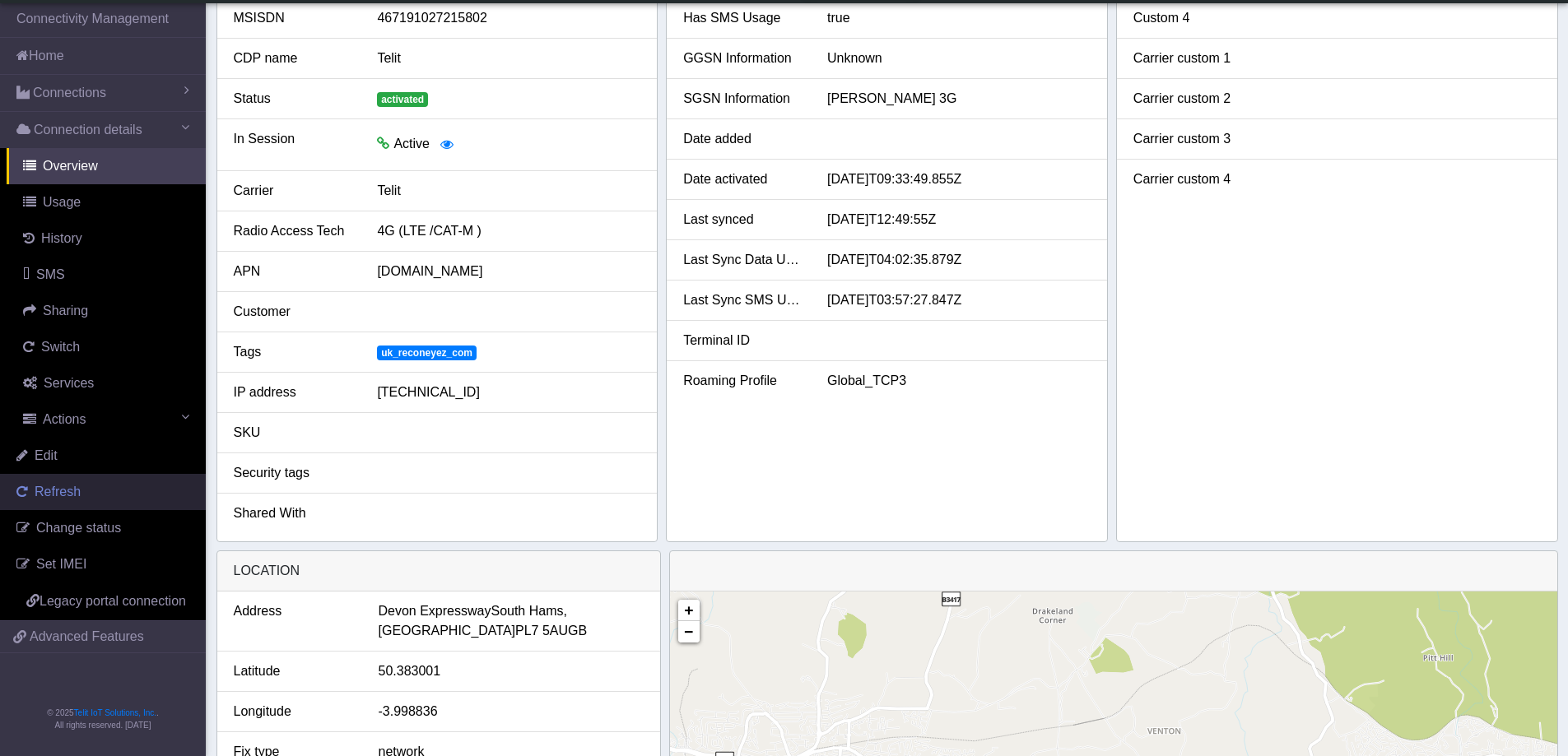
click at [98, 484] on link "Refresh" at bounding box center [103, 492] width 205 height 37
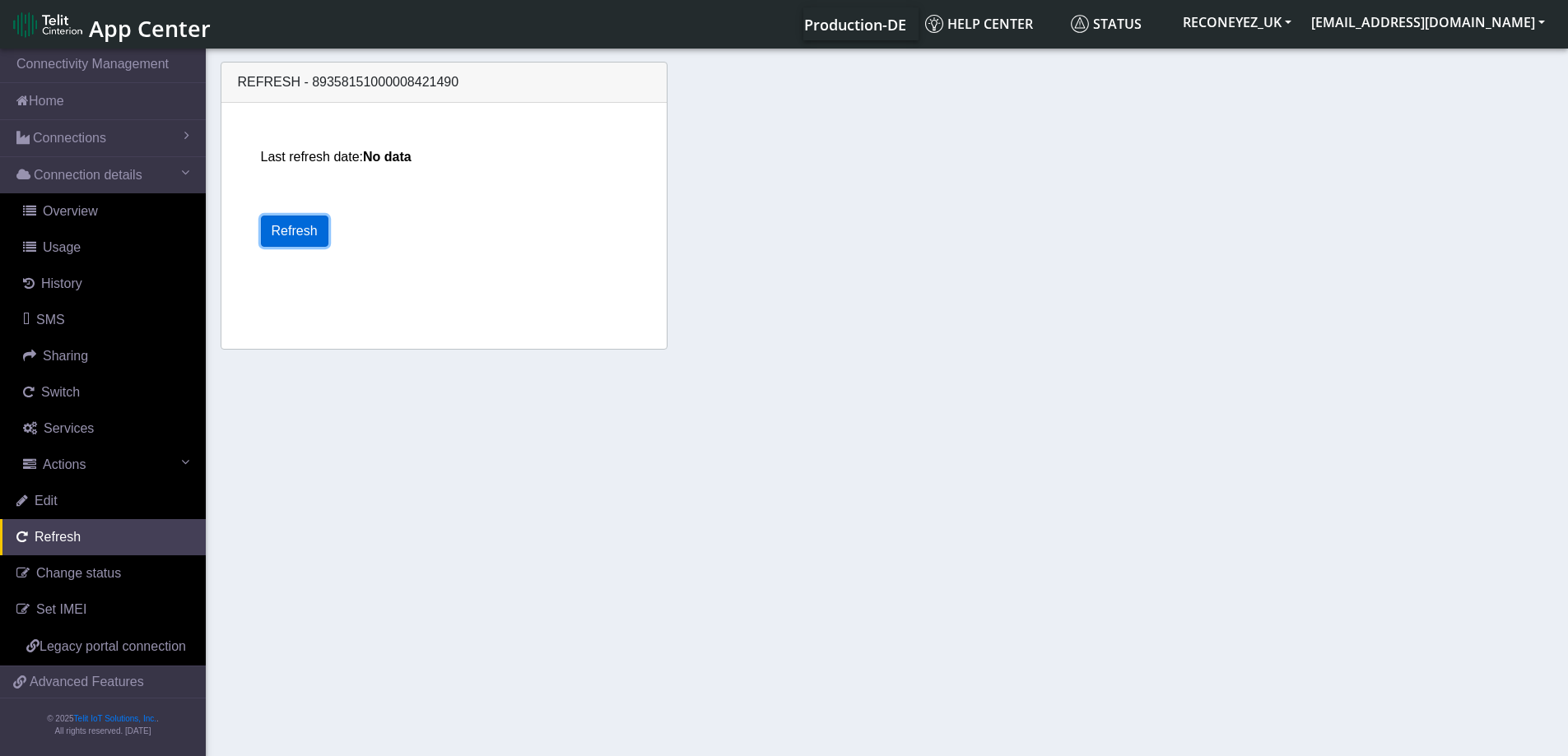
click at [308, 236] on button "Refresh" at bounding box center [295, 231] width 68 height 31
